Goal: Navigation & Orientation: Find specific page/section

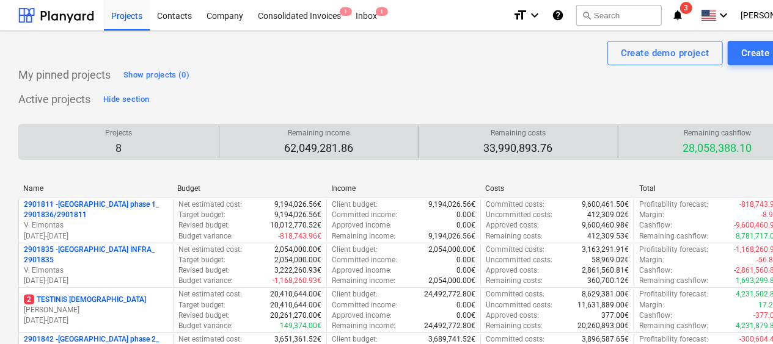
click at [388, 156] on div "Remaining income 62,049,281.86" at bounding box center [318, 142] width 189 height 32
